Goal: Information Seeking & Learning: Learn about a topic

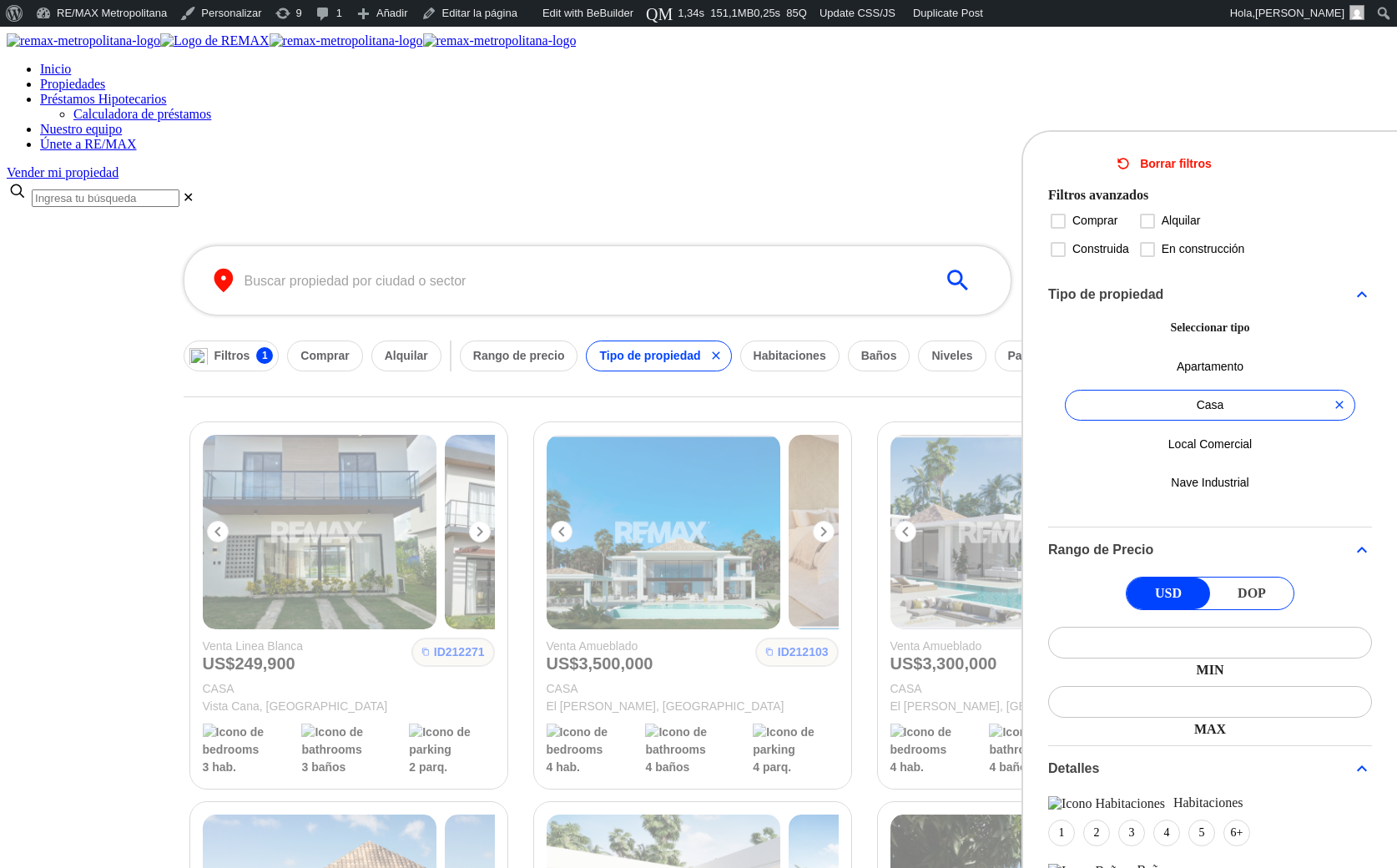
click at [43, 431] on div at bounding box center [698, 434] width 1397 height 868
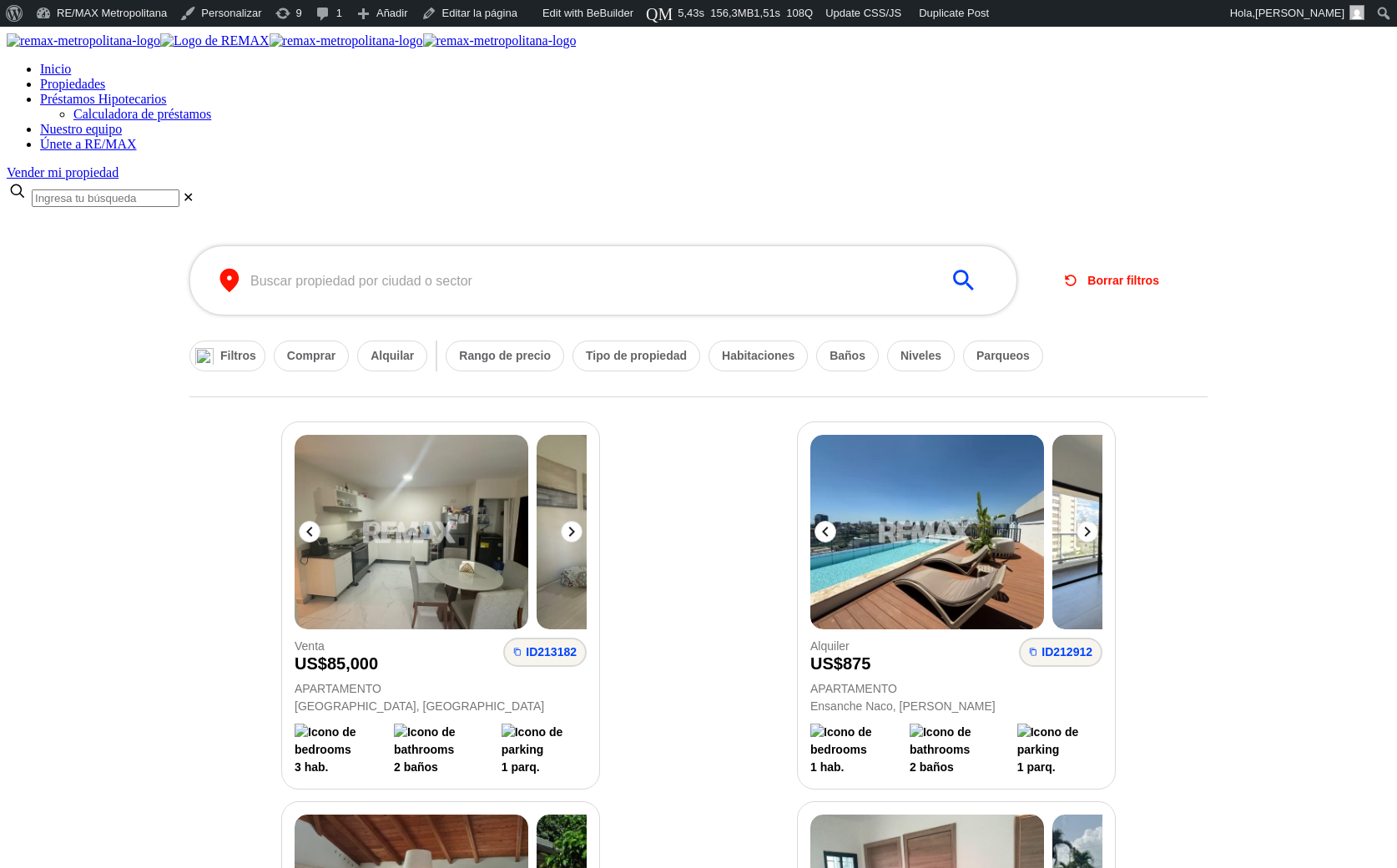
click at [231, 422] on div "ID 213182 Venta US $ 85,000 Apartamento Ciudad Las Cayenas, Punta Cana 3 hab. 2…" at bounding box center [441, 605] width 502 height 366
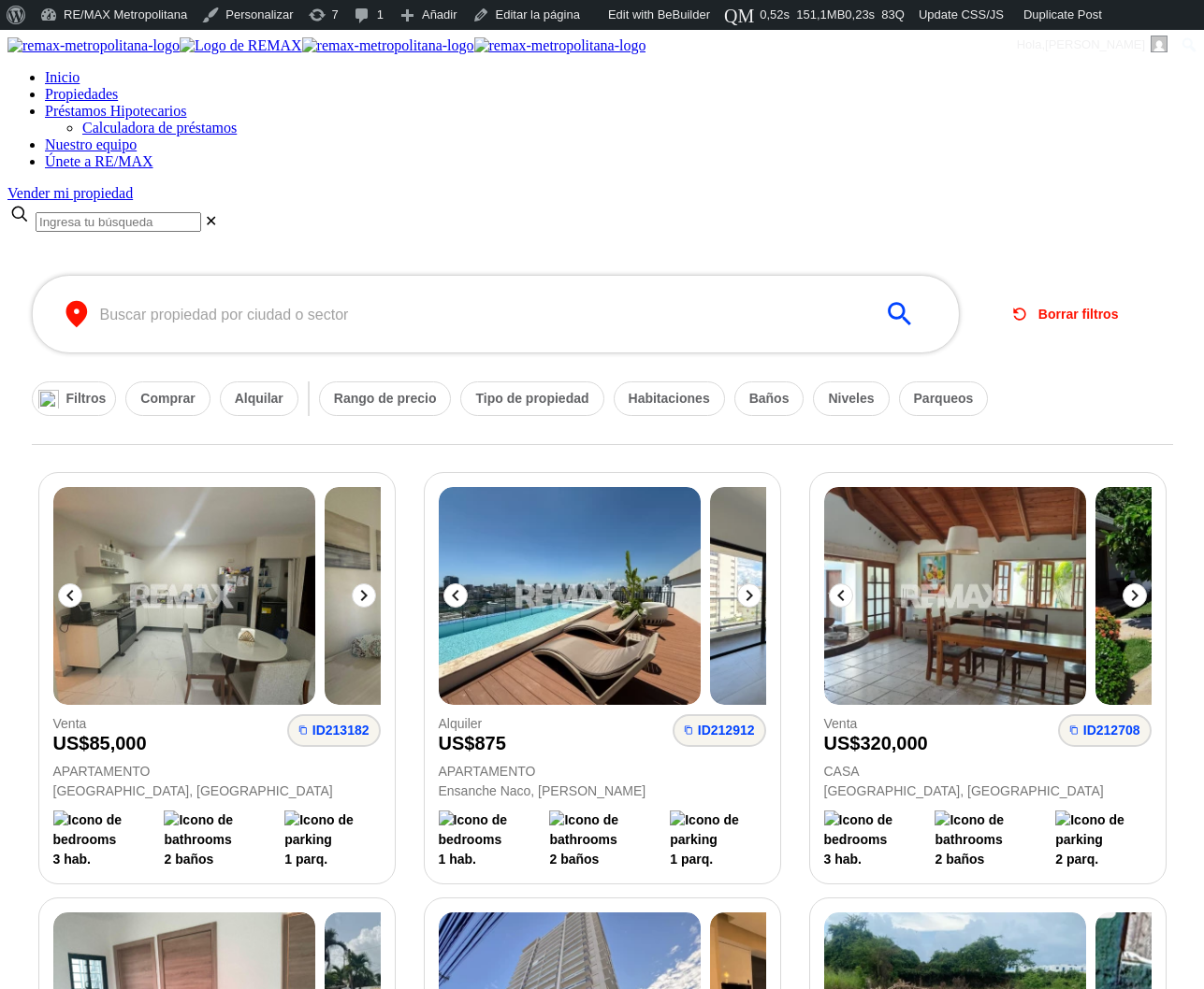
click at [692, 275] on div "​ ​" at bounding box center [494, 314] width 927 height 78
click at [574, 381] on button "Tipo de propiedad" at bounding box center [531, 399] width 143 height 34
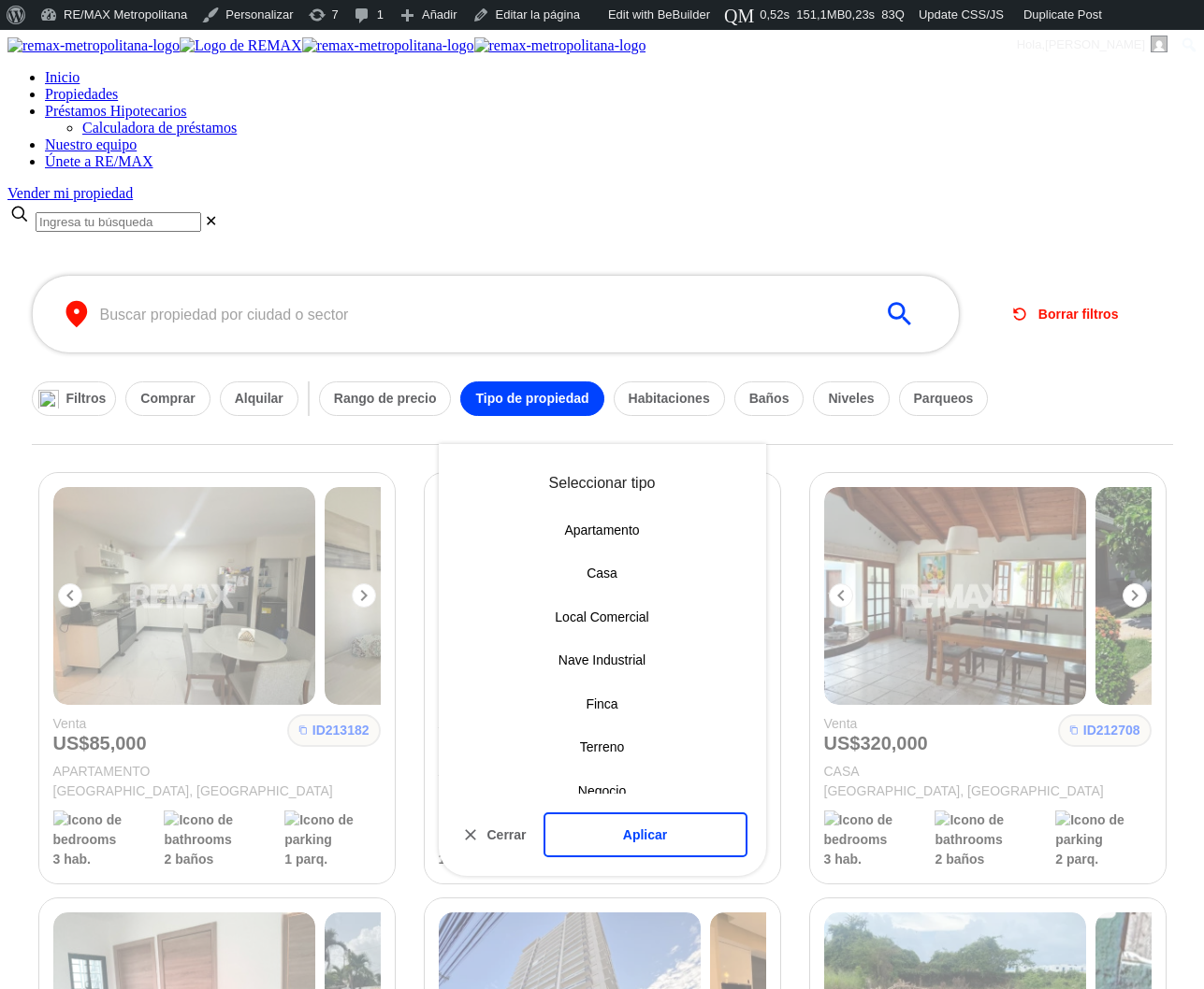
click at [600, 556] on button "Casa" at bounding box center [602, 573] width 253 height 34
click at [86, 381] on button "Filtros" at bounding box center [73, 399] width 85 height 34
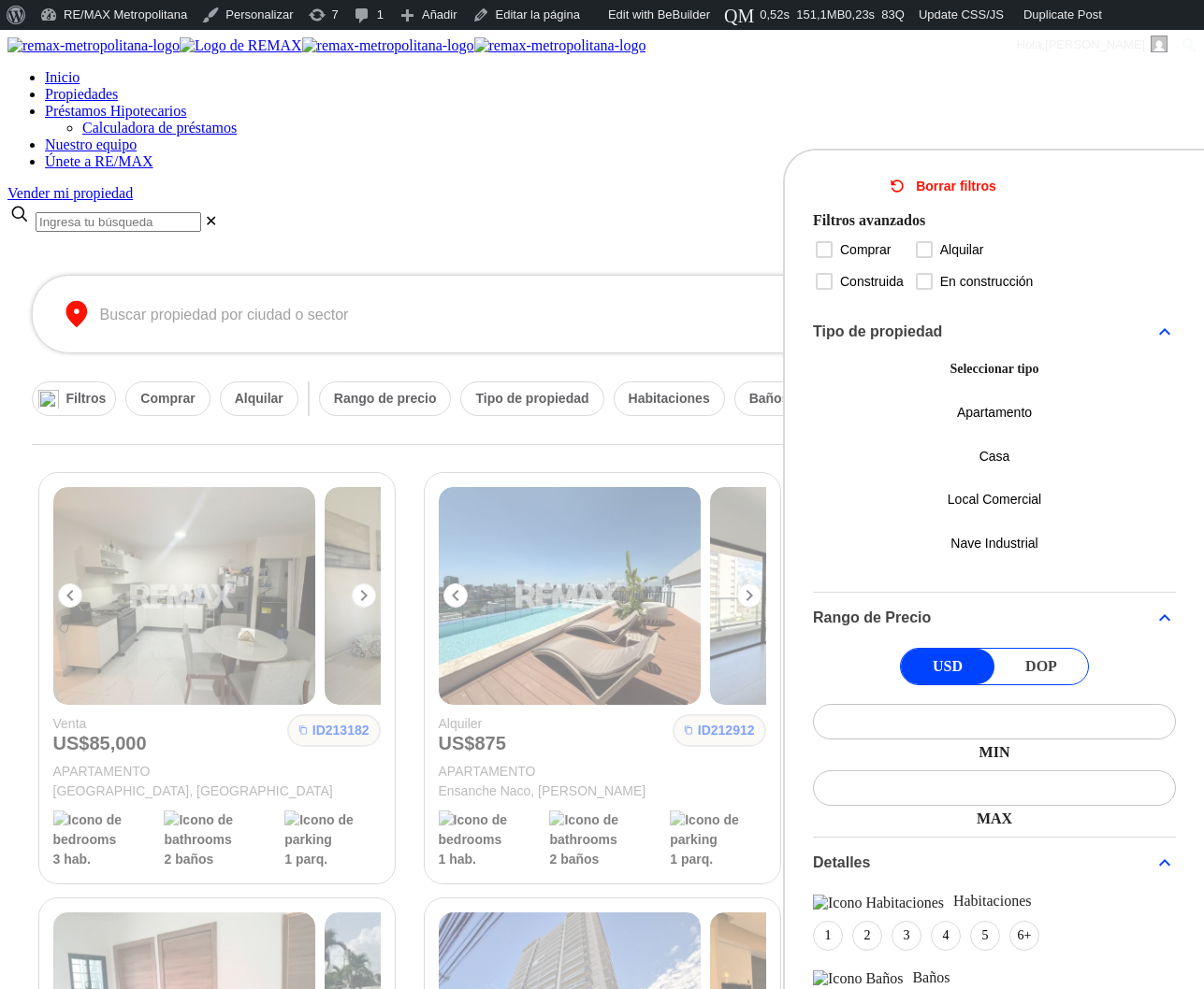
click at [1000, 424] on button "Apartamento" at bounding box center [994, 413] width 325 height 34
click at [1000, 474] on button "Casa" at bounding box center [994, 457] width 325 height 34
